Goal: Task Accomplishment & Management: Manage account settings

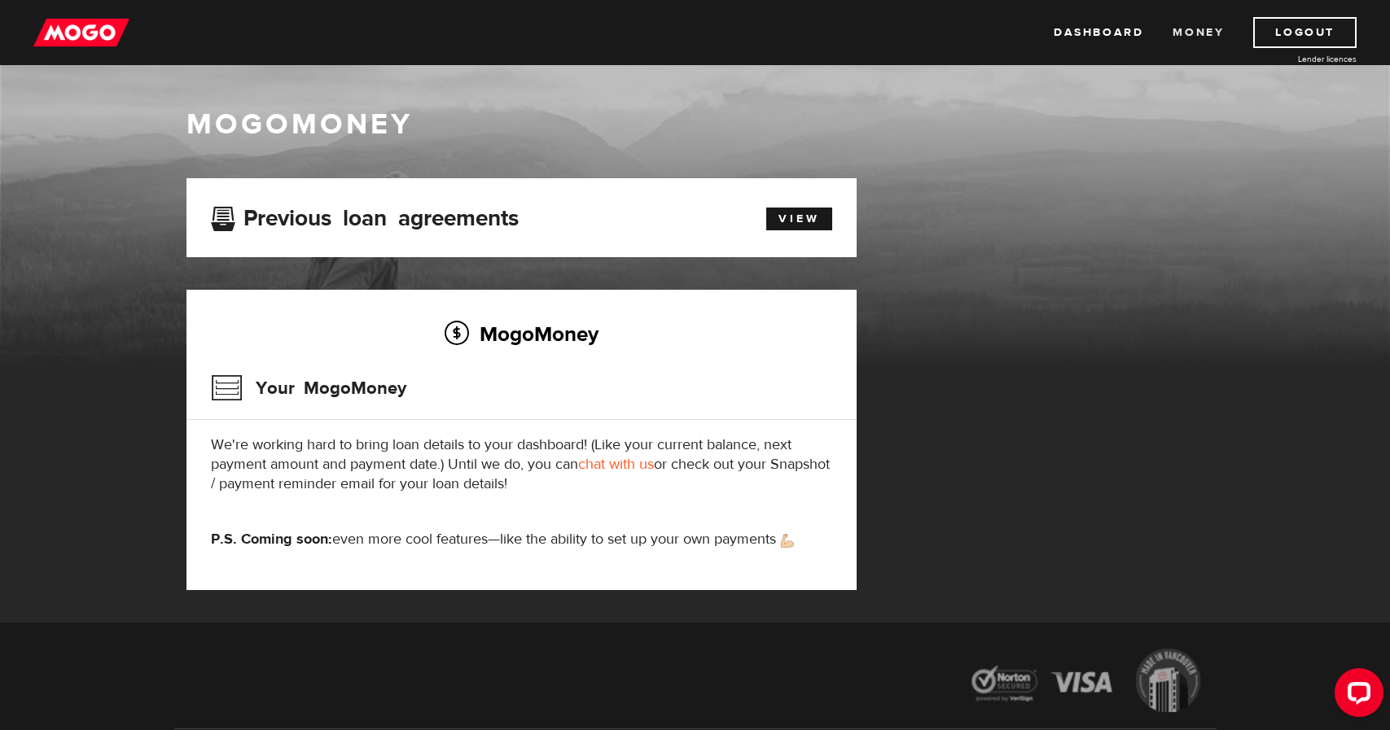
click at [1194, 35] on link "Money" at bounding box center [1197, 32] width 51 height 31
click at [798, 220] on link "View" at bounding box center [799, 219] width 66 height 23
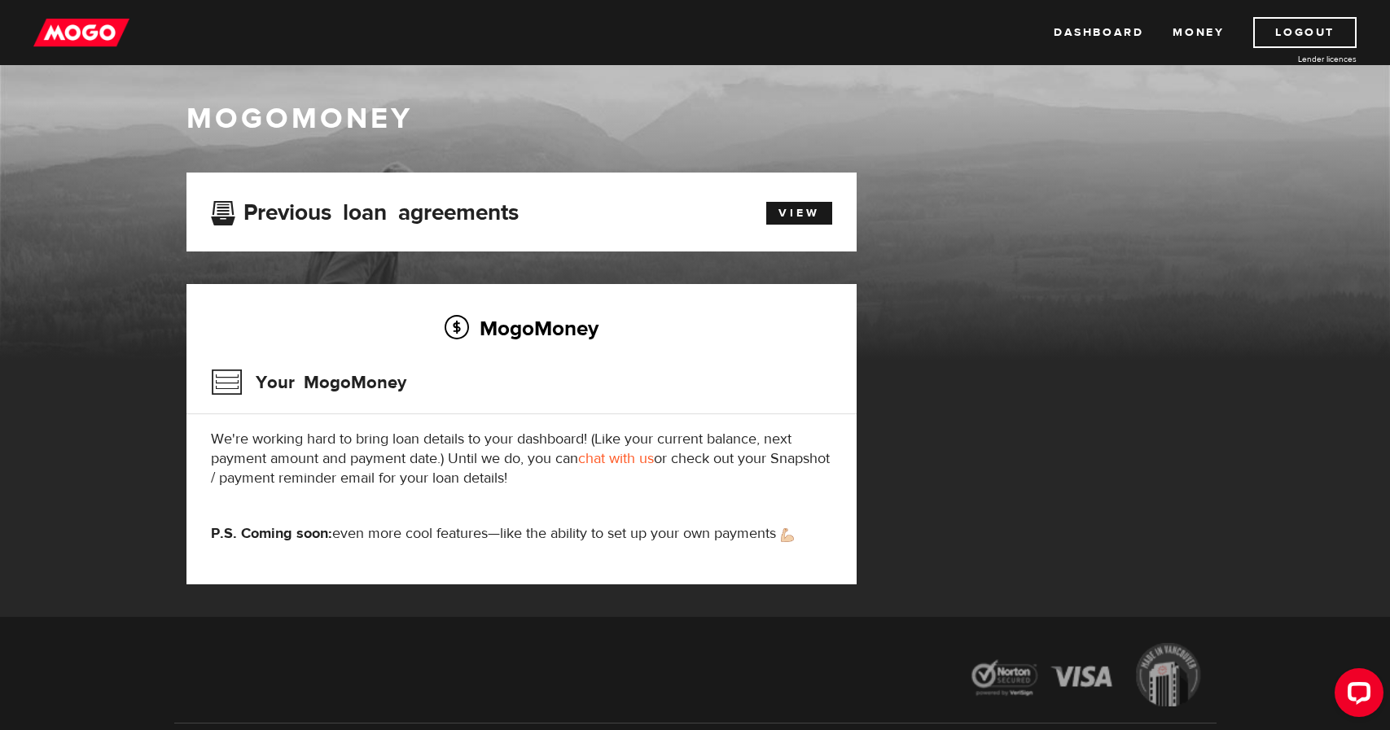
scroll to position [4, 0]
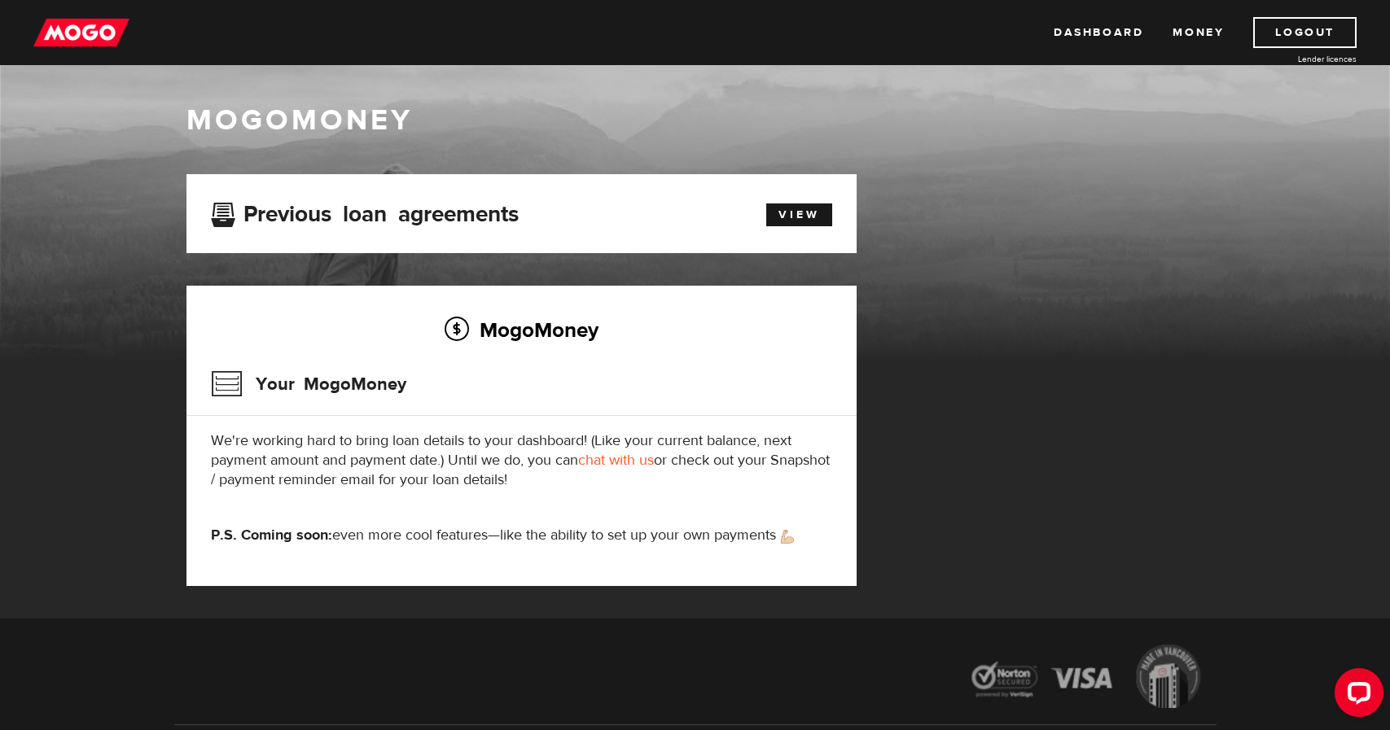
click at [624, 458] on link "chat with us" at bounding box center [616, 460] width 76 height 19
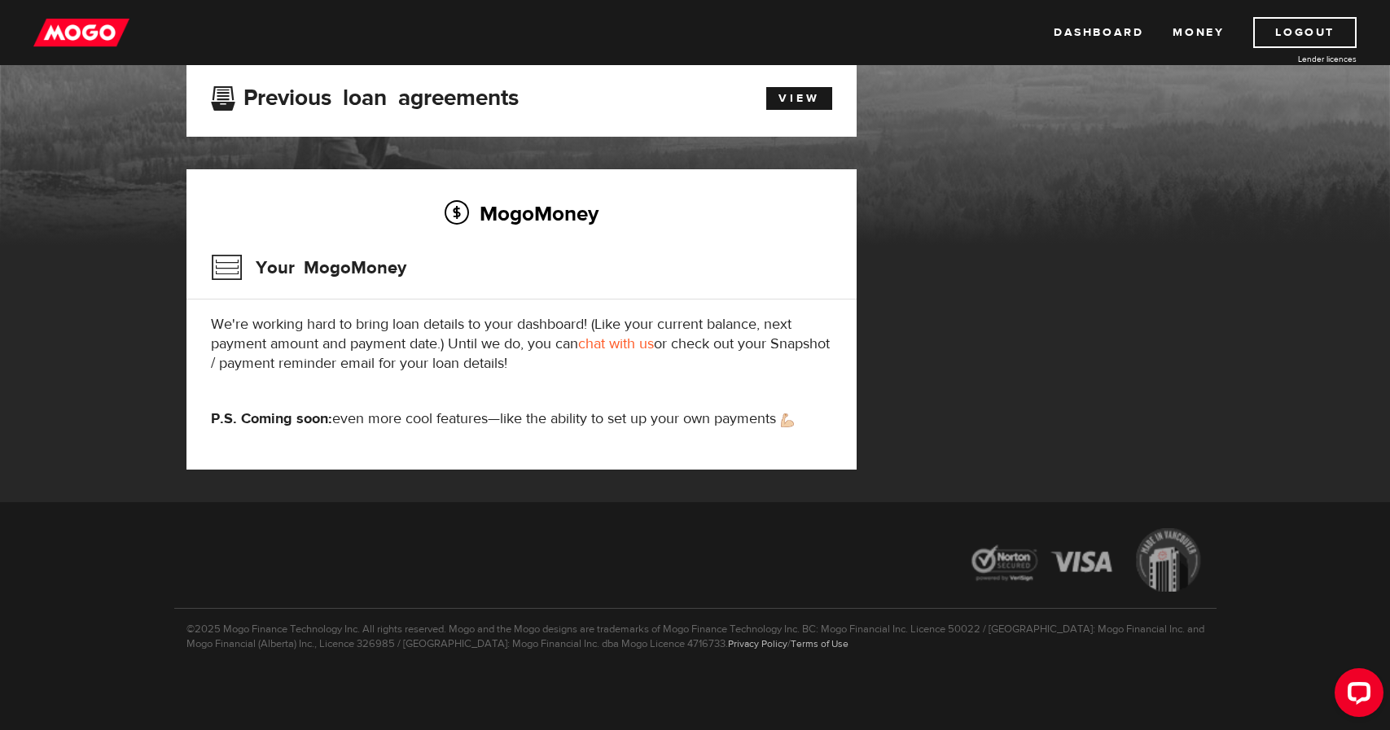
scroll to position [0, 0]
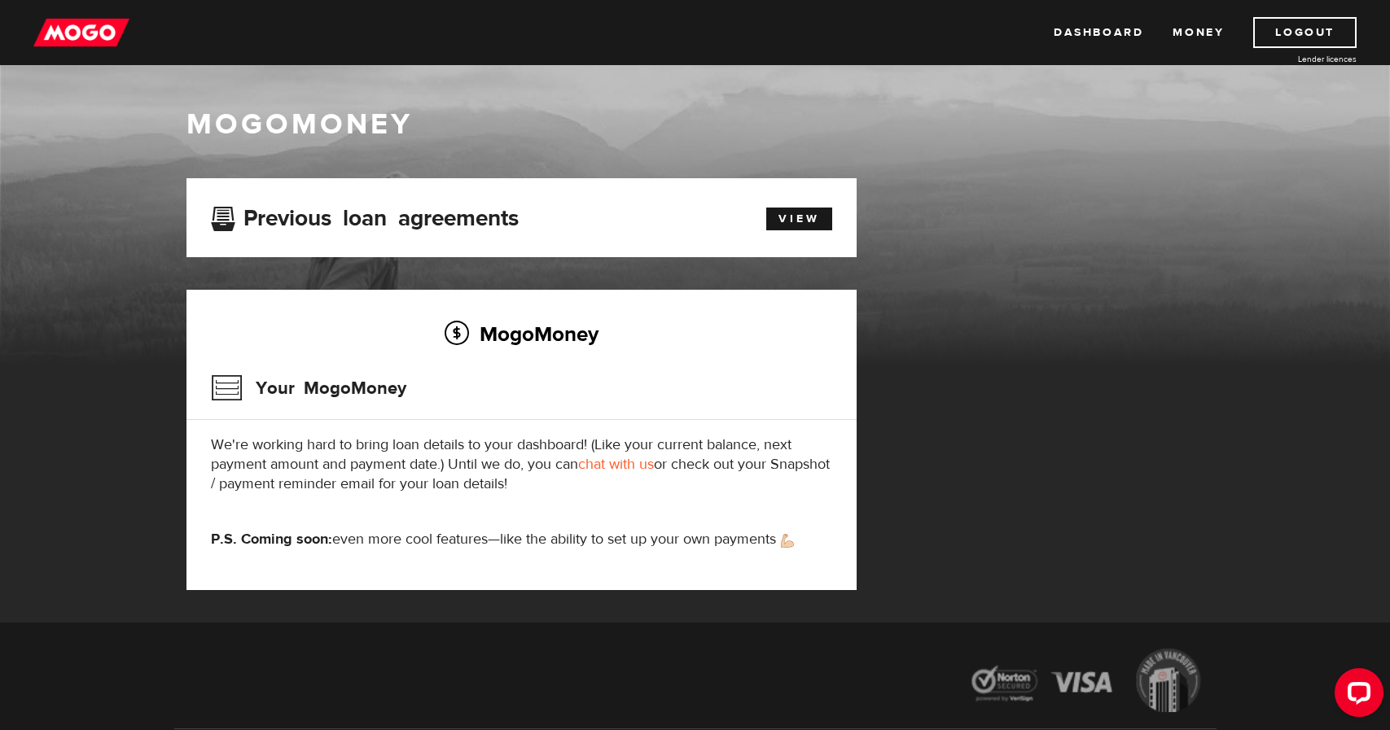
click at [869, 417] on div "MogoMoney Your MogoMoney application Expired Your MogoMoney credit decision has…" at bounding box center [695, 400] width 1042 height 445
click at [1199, 33] on link "Money" at bounding box center [1197, 32] width 51 height 31
click at [815, 217] on link "View" at bounding box center [799, 219] width 66 height 23
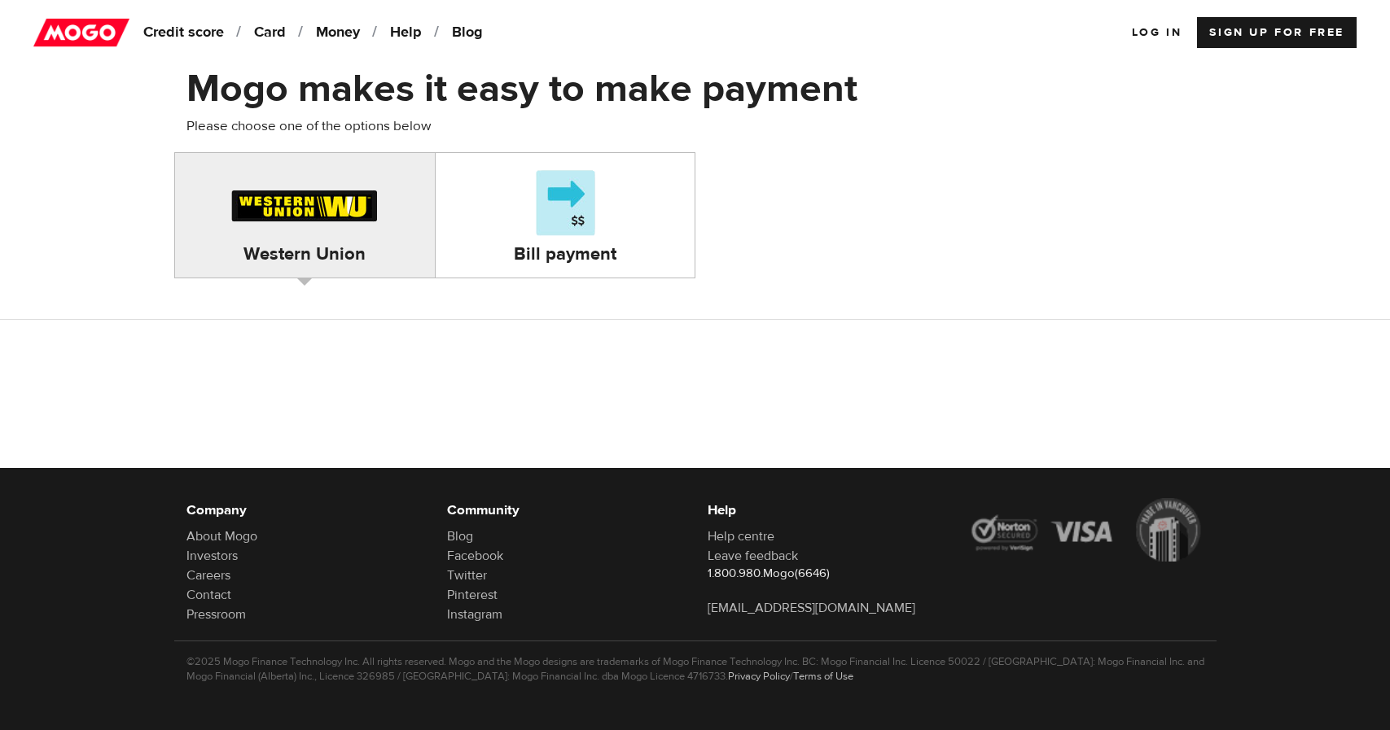
click at [564, 205] on div at bounding box center [565, 203] width 72 height 77
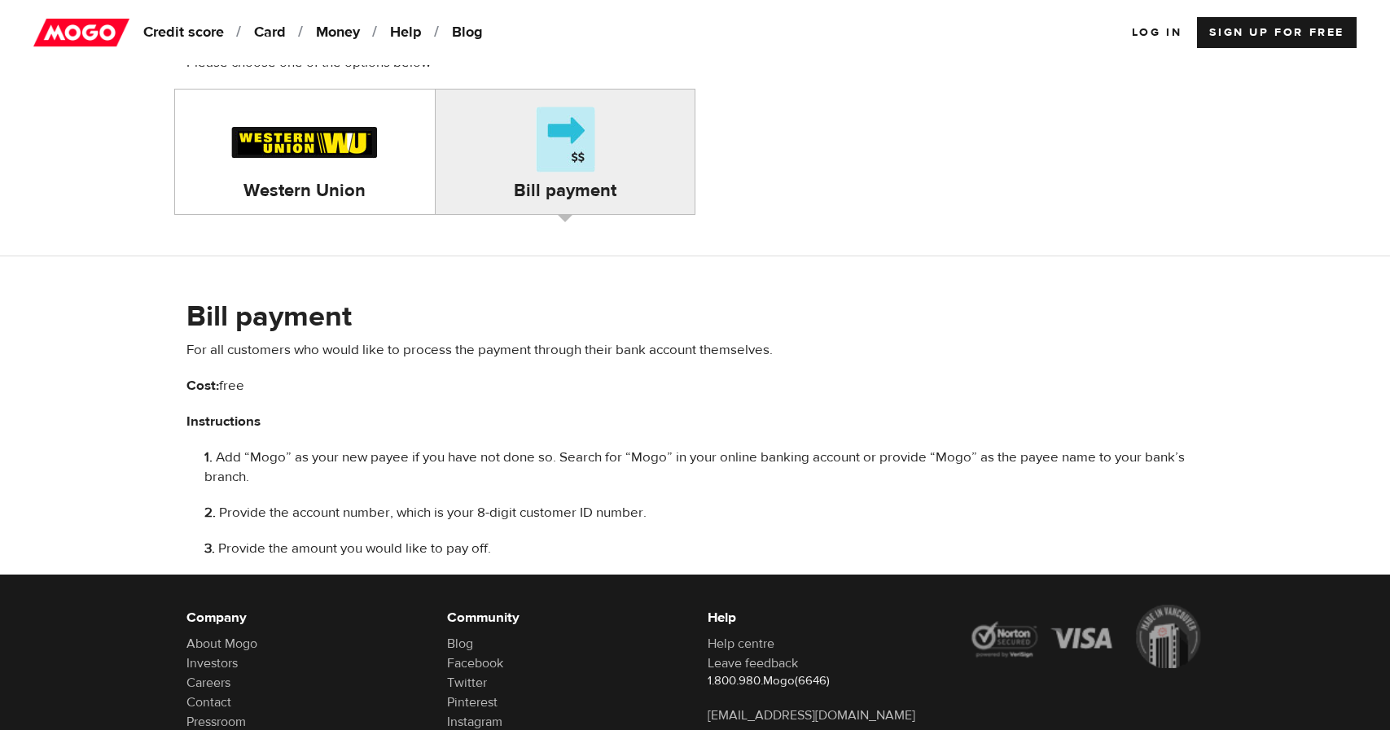
scroll to position [170, 0]
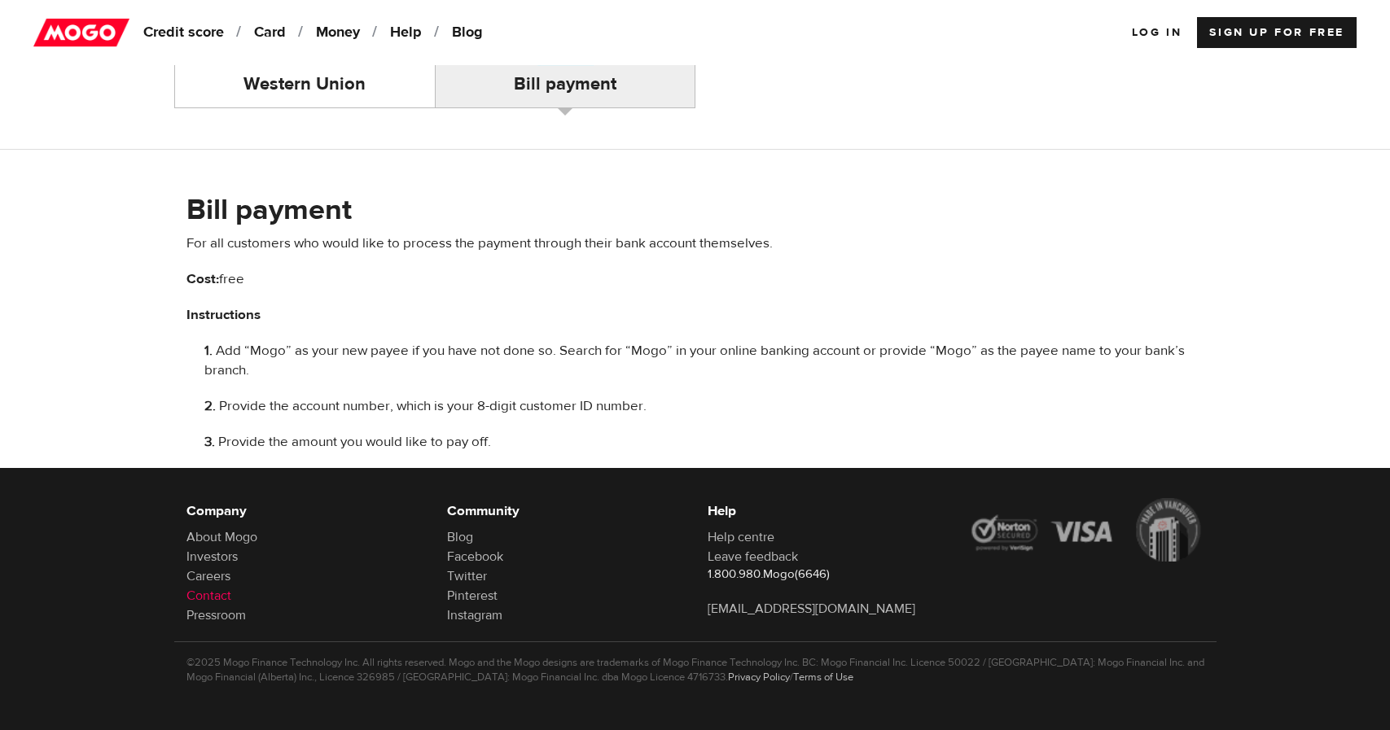
click at [205, 598] on link "Contact" at bounding box center [208, 596] width 45 height 16
